Goal: Task Accomplishment & Management: Complete application form

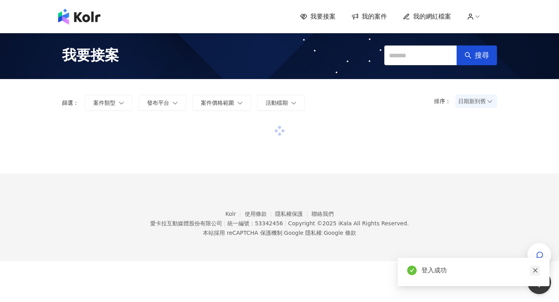
click at [536, 269] on icon "close" at bounding box center [534, 270] width 4 height 4
click at [546, 256] on div "button" at bounding box center [539, 255] width 24 height 24
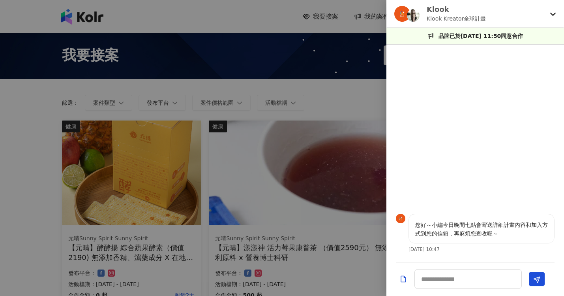
click at [317, 147] on div at bounding box center [282, 148] width 564 height 296
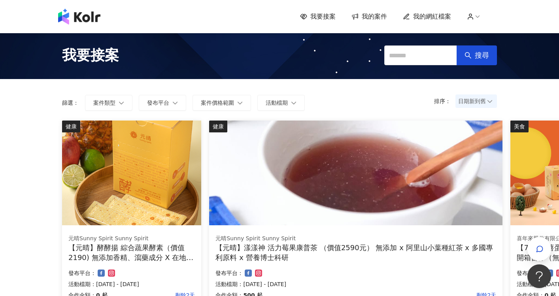
click at [356, 78] on div "我要接案 搜尋" at bounding box center [279, 55] width 559 height 47
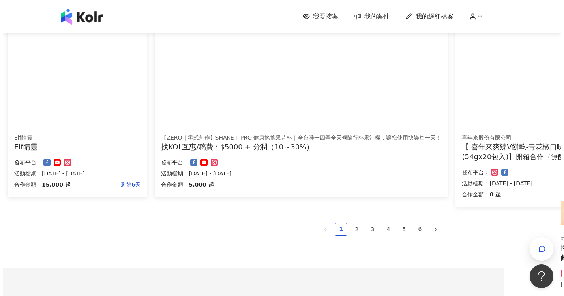
scroll to position [481, 57]
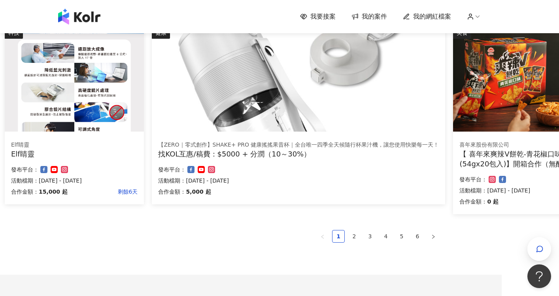
click at [70, 111] on img at bounding box center [74, 79] width 139 height 105
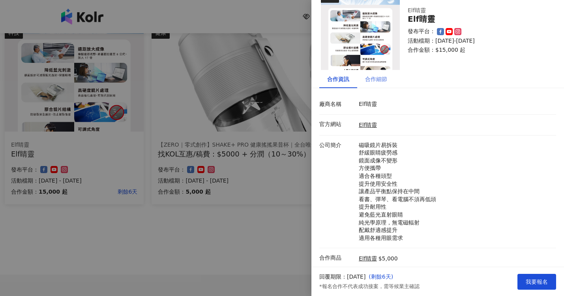
scroll to position [0, 0]
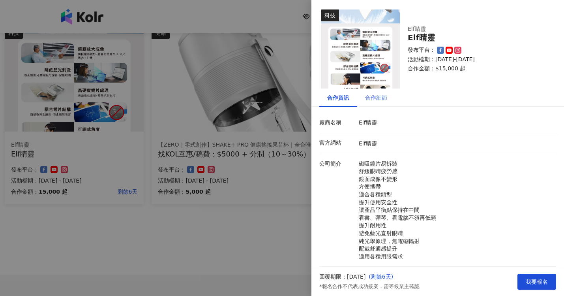
click at [383, 105] on div "合作細節" at bounding box center [376, 97] width 38 height 18
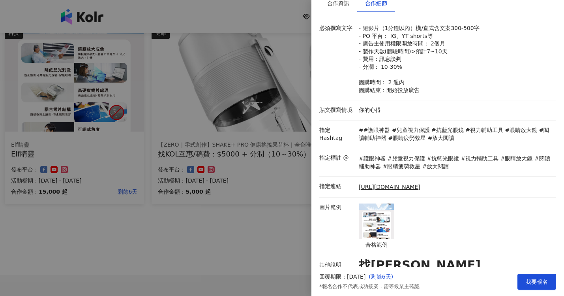
scroll to position [95, 0]
click at [186, 276] on div at bounding box center [282, 148] width 564 height 296
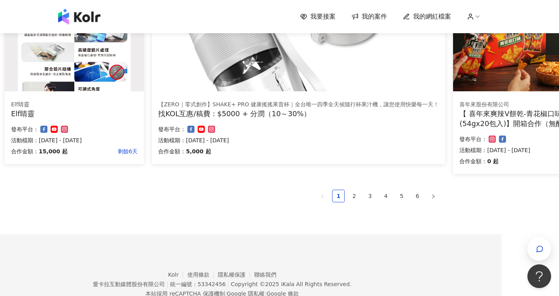
scroll to position [547, 57]
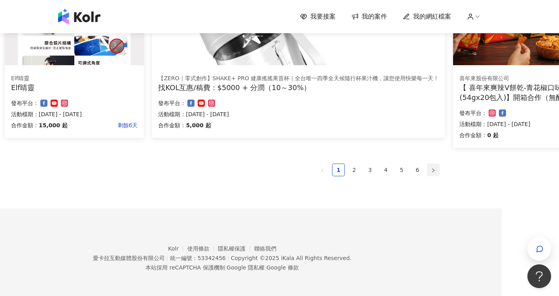
click at [430, 167] on button "button" at bounding box center [433, 170] width 13 height 13
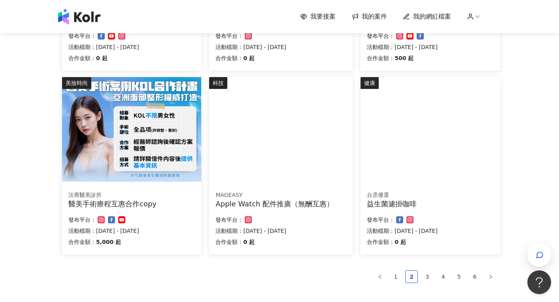
scroll to position [521, 0]
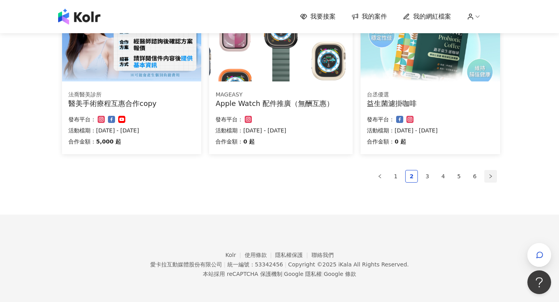
click at [491, 175] on icon "right" at bounding box center [490, 176] width 2 height 4
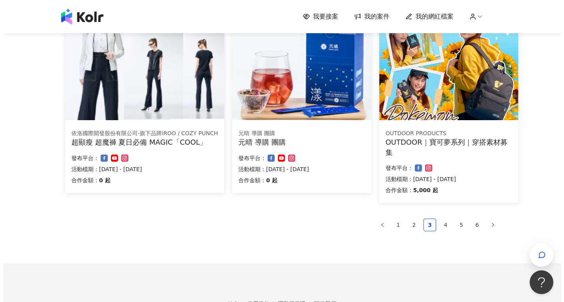
scroll to position [442, 0]
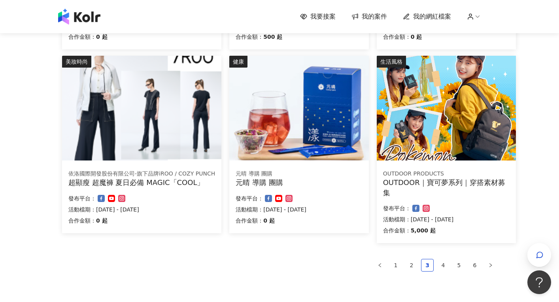
click at [454, 187] on div "OUTDOOR｜寶可夢系列｜穿搭素材募集" at bounding box center [446, 187] width 126 height 20
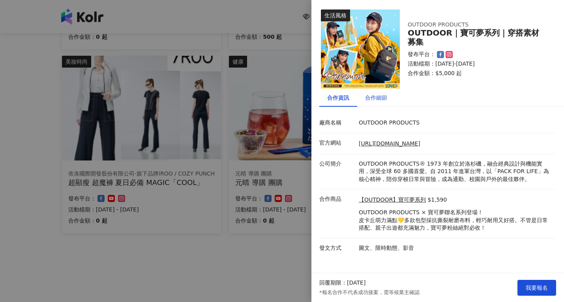
click at [379, 96] on div "合作細節" at bounding box center [376, 97] width 22 height 9
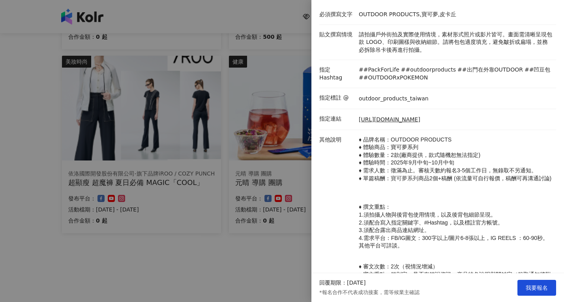
scroll to position [123, 0]
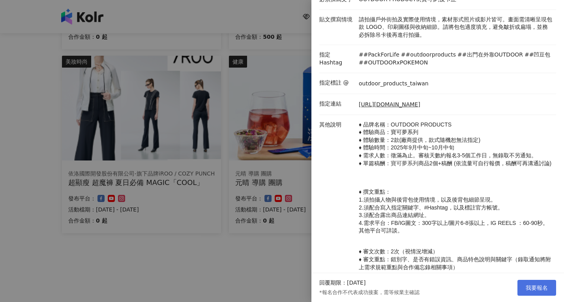
click at [528, 291] on button "我要報名" at bounding box center [537, 288] width 39 height 16
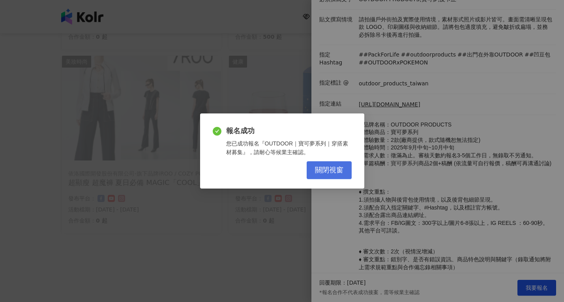
click at [311, 166] on button "關閉視窗" at bounding box center [329, 170] width 45 height 18
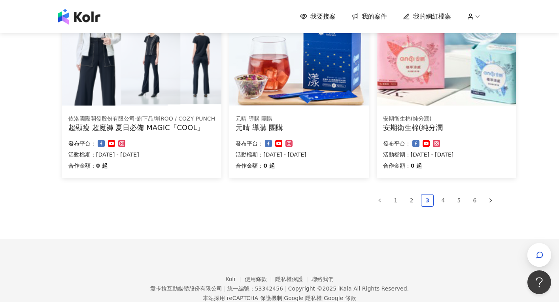
scroll to position [521, 0]
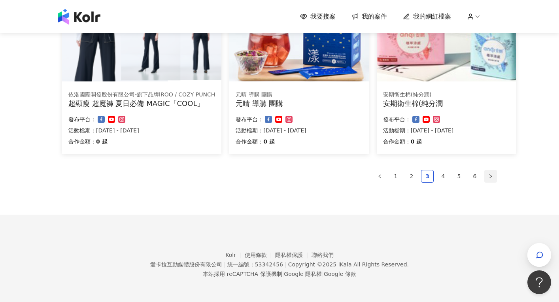
click at [489, 171] on button "button" at bounding box center [490, 176] width 13 height 13
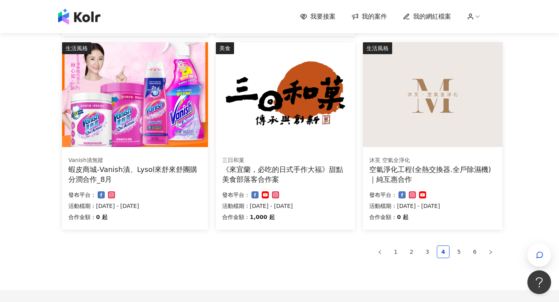
scroll to position [491, 0]
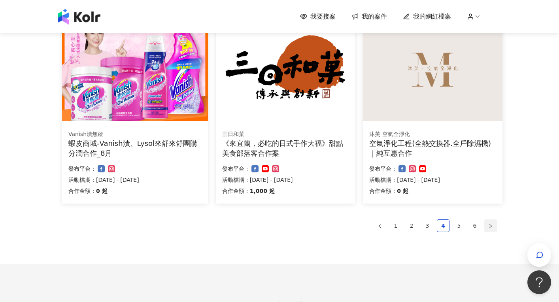
click at [493, 230] on button "button" at bounding box center [490, 225] width 13 height 13
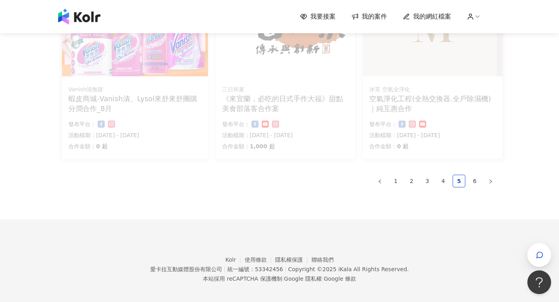
scroll to position [541, 0]
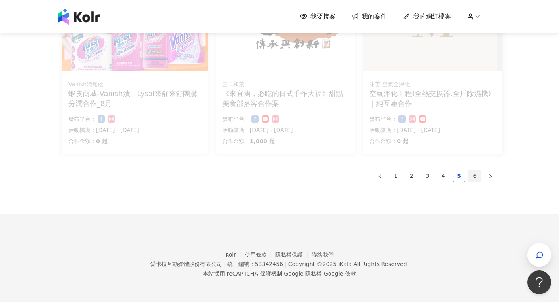
click at [474, 179] on link "6" at bounding box center [474, 176] width 12 height 12
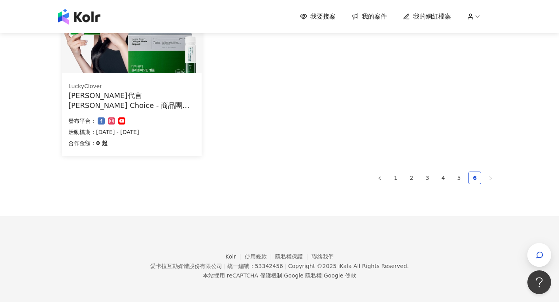
scroll to position [154, 0]
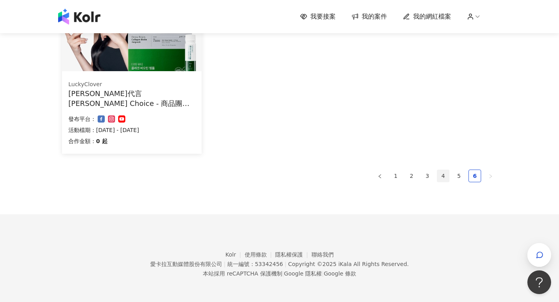
click at [448, 178] on link "4" at bounding box center [443, 176] width 12 height 12
